Goal: Browse casually

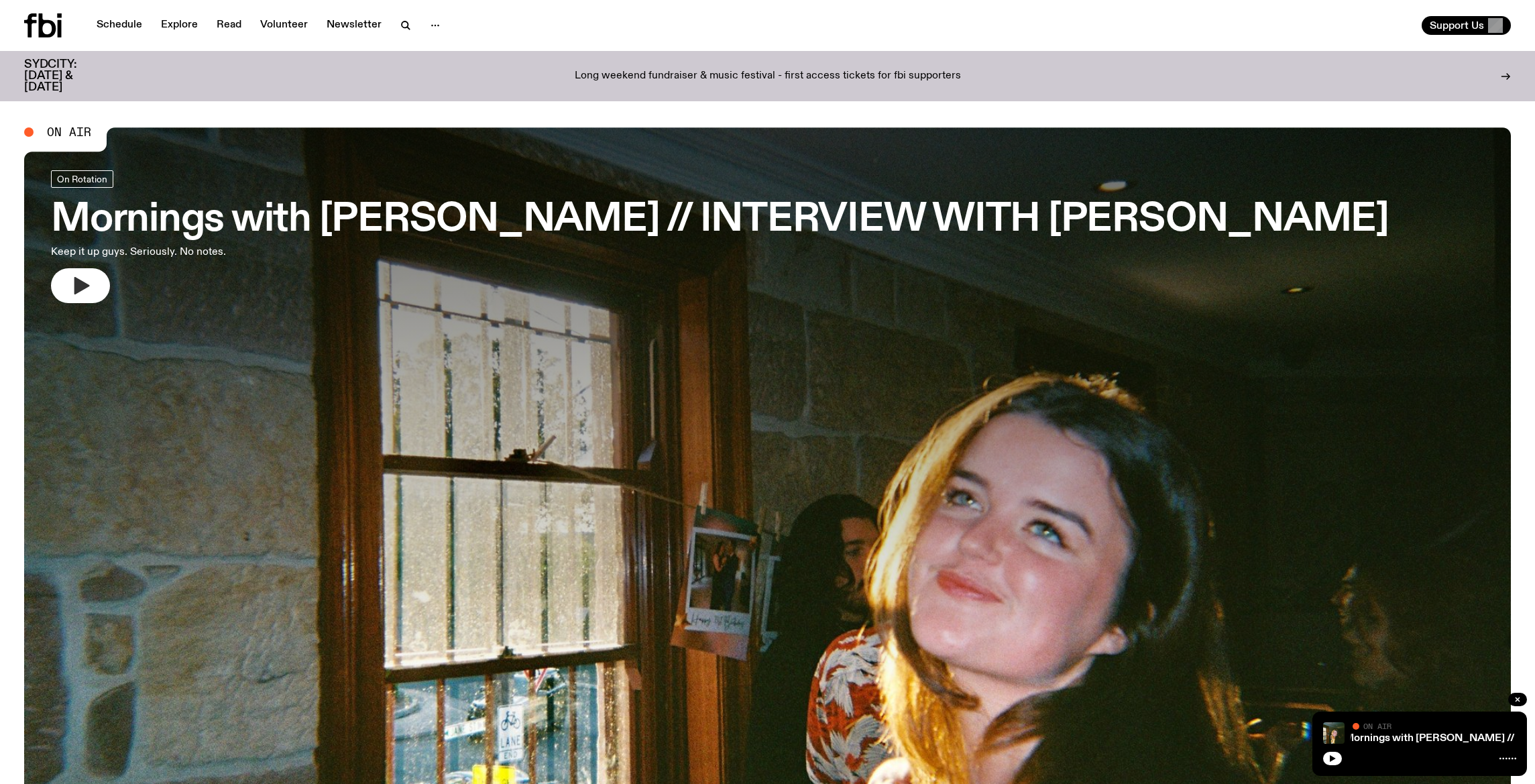
click at [94, 279] on button "button" at bounding box center [80, 285] width 59 height 35
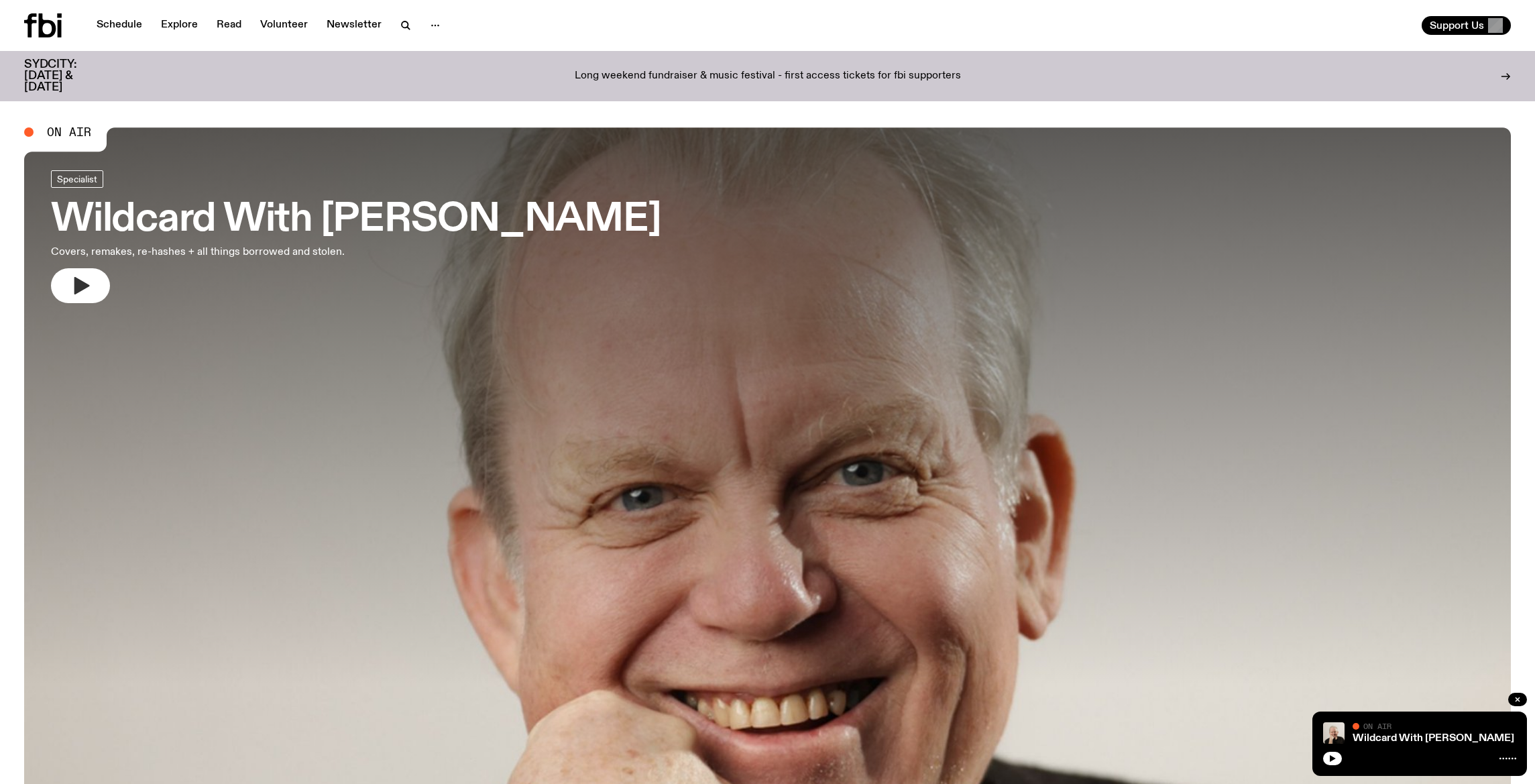
click at [77, 291] on icon "button" at bounding box center [82, 285] width 15 height 18
